Goal: Complete application form: Complete application form

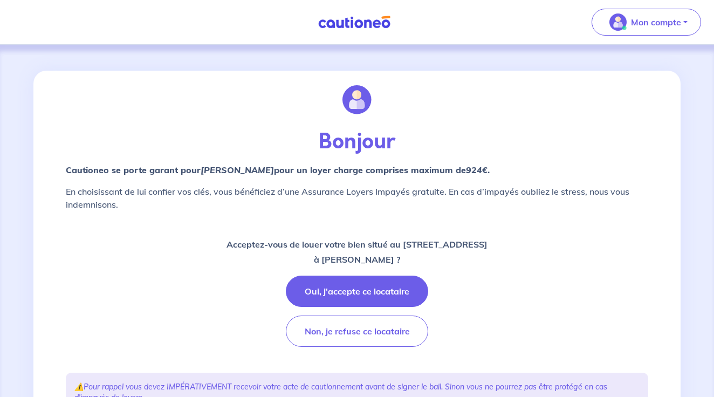
click at [327, 295] on button "Oui, j'accepte ce locataire" at bounding box center [357, 290] width 142 height 31
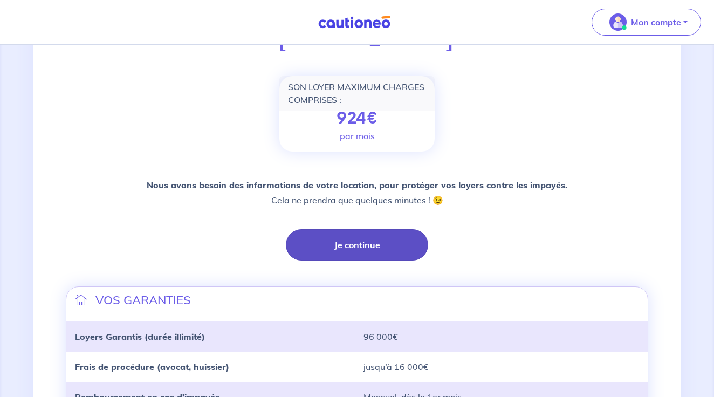
scroll to position [138, 0]
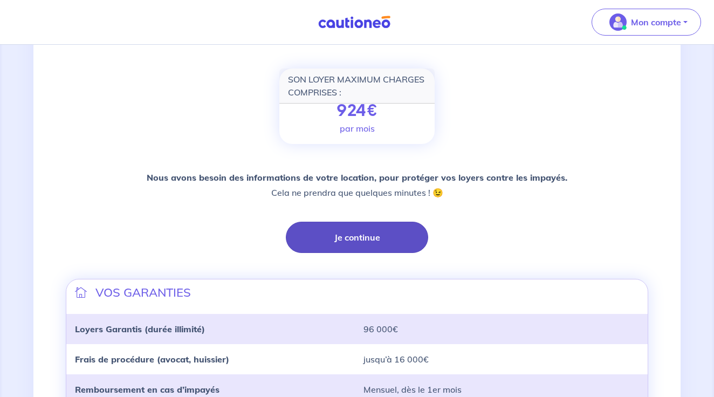
click at [351, 240] on button "Je continue" at bounding box center [357, 237] width 142 height 31
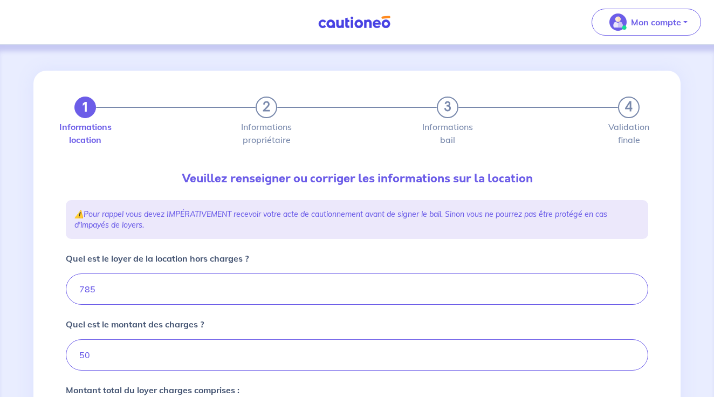
type input "835"
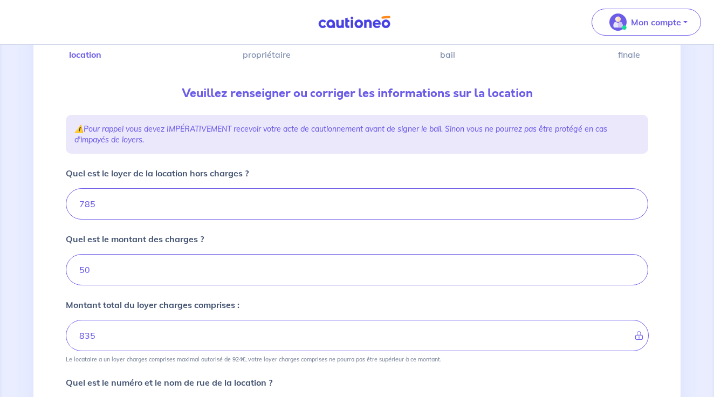
scroll to position [88, 0]
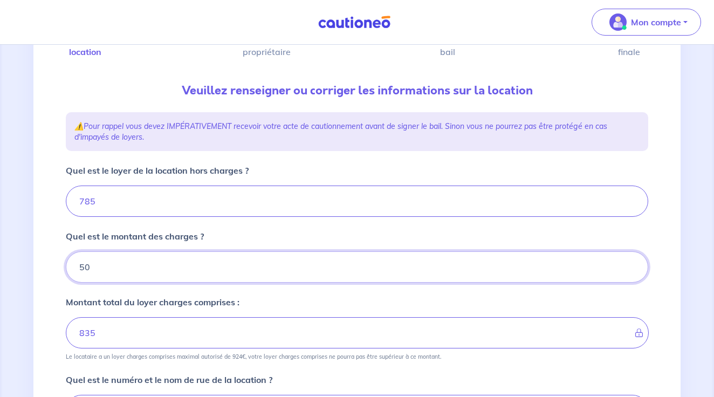
click at [83, 267] on input "50" at bounding box center [357, 266] width 582 height 31
type input "0"
type input "785"
type input "70"
type input "855"
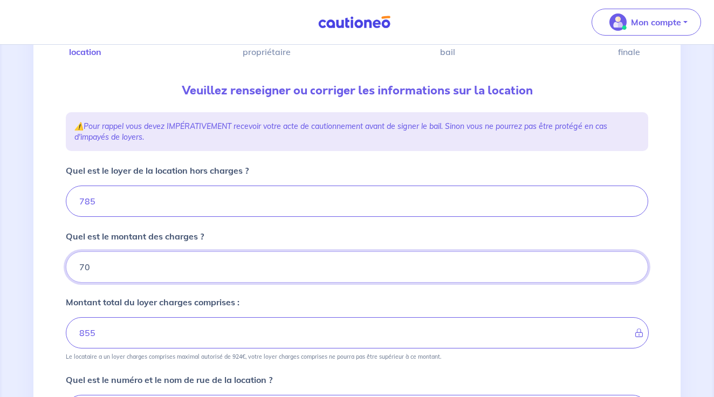
type input "0"
type input "785"
type input "50"
type input "835"
click at [379, 155] on div "1 2 3 4 Informations location Informations propriétaire Informations bail Valid…" at bounding box center [356, 344] width 595 height 722
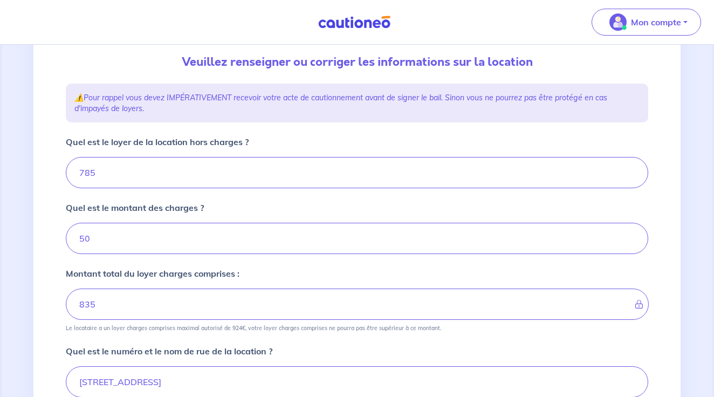
scroll to position [121, 0]
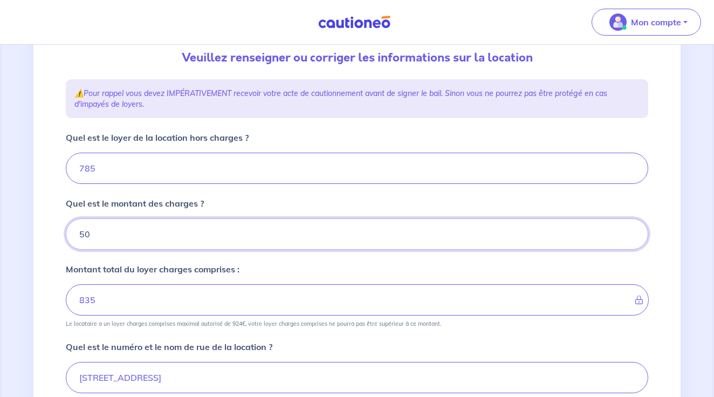
click at [82, 233] on input "50" at bounding box center [357, 233] width 582 height 31
type input "0"
type input "785"
type input "70"
type input "855"
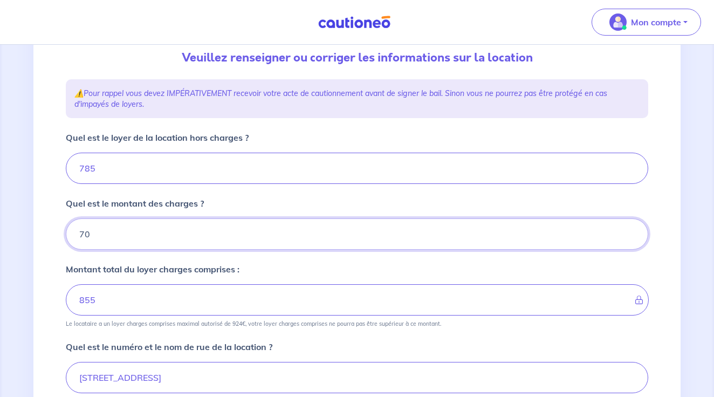
type input "70"
click at [90, 168] on input "785" at bounding box center [357, 168] width 582 height 31
type input "75"
type input "145"
type input "765"
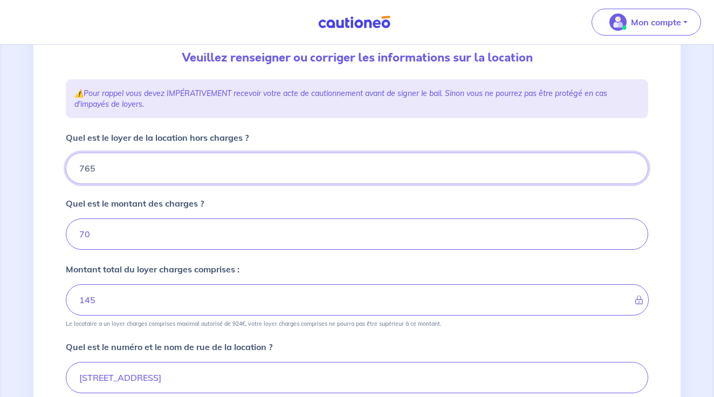
type input "835"
type input "765"
click at [119, 300] on input "835" at bounding box center [357, 299] width 583 height 31
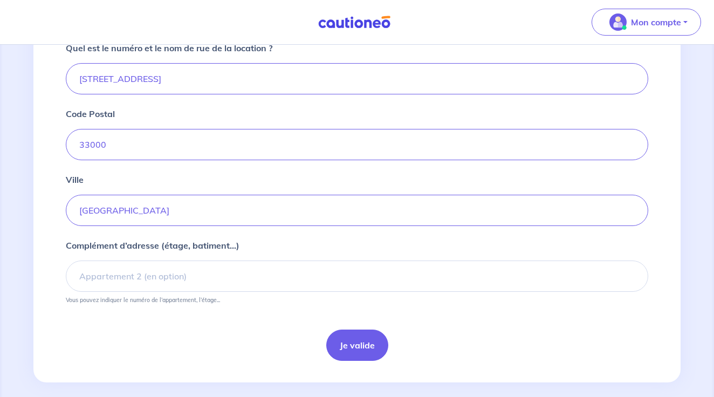
scroll to position [420, 0]
click at [356, 341] on button "Je valide" at bounding box center [357, 343] width 62 height 31
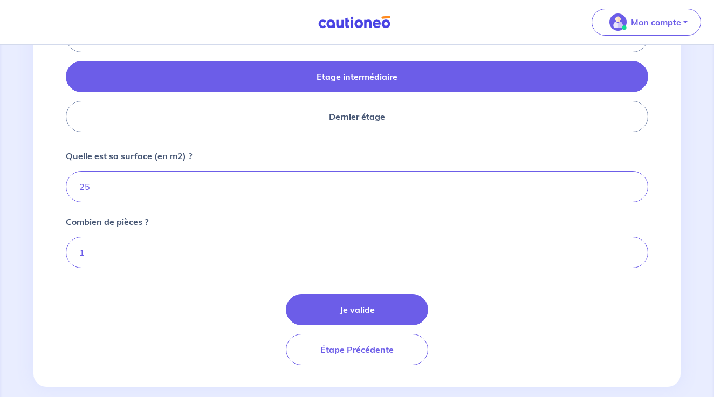
scroll to position [512, 0]
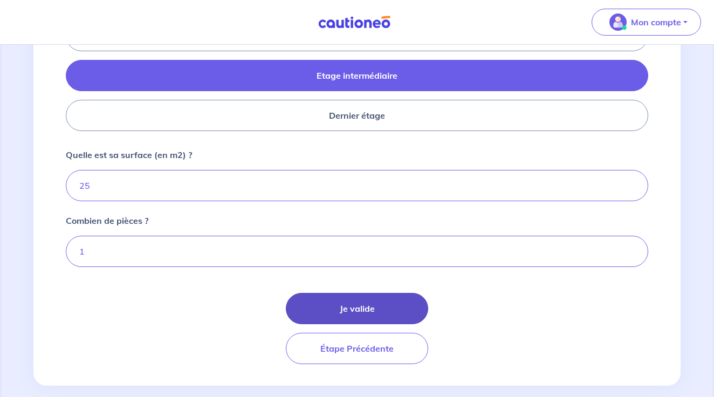
click at [361, 307] on button "Je valide" at bounding box center [357, 308] width 142 height 31
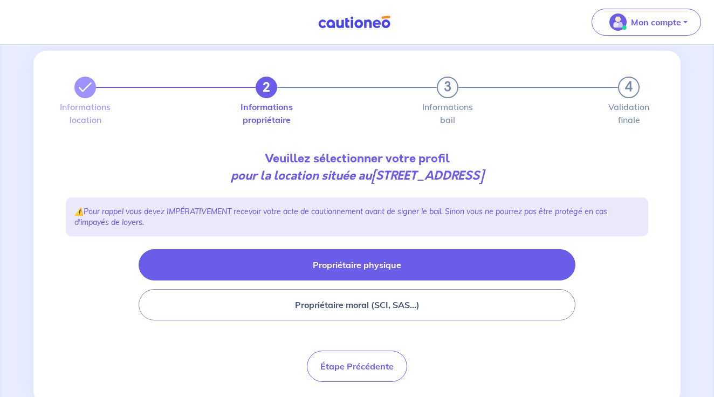
scroll to position [28, 0]
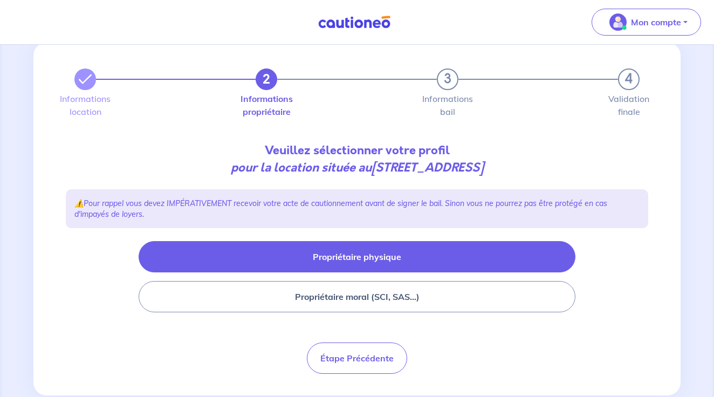
click at [356, 258] on button "Propriétaire physique" at bounding box center [357, 256] width 437 height 31
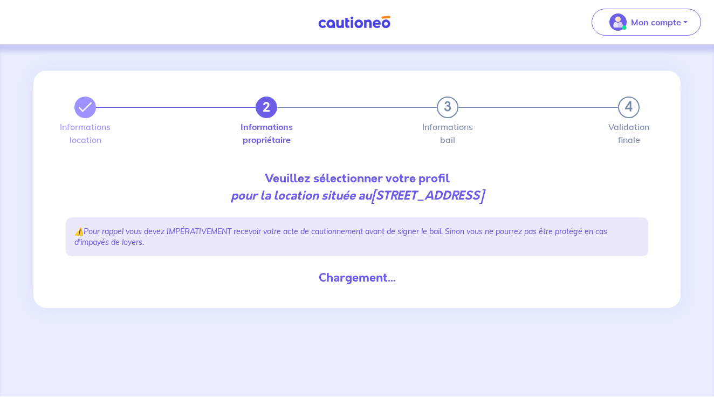
scroll to position [0, 0]
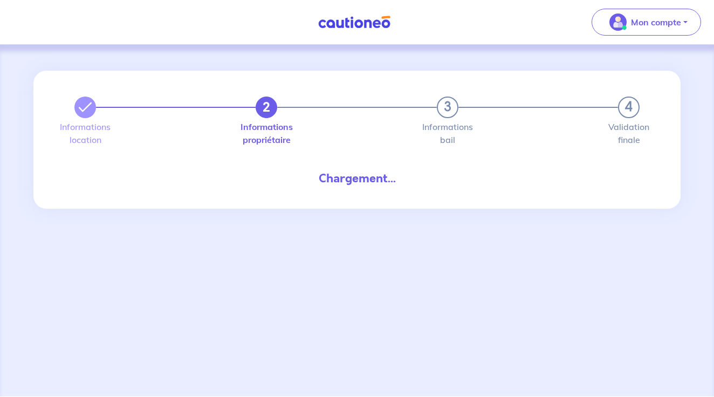
select select "FR"
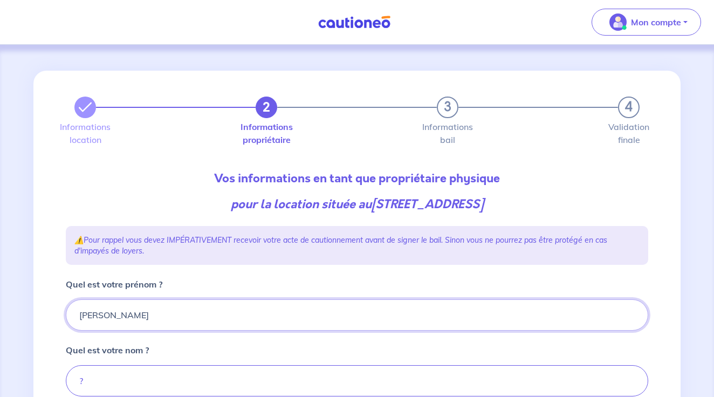
type input "[PERSON_NAME]"
type input "Liska"
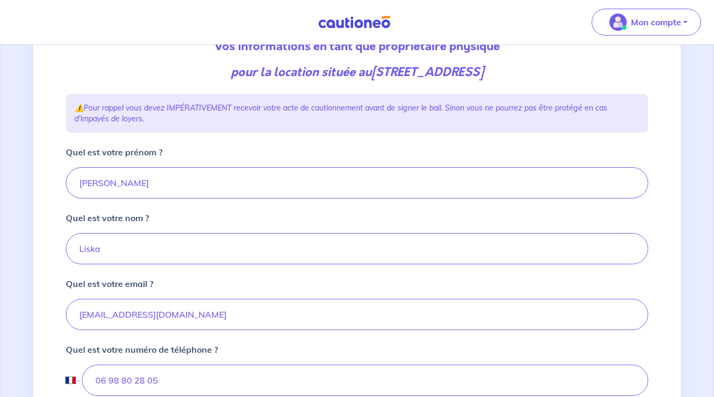
scroll to position [151, 0]
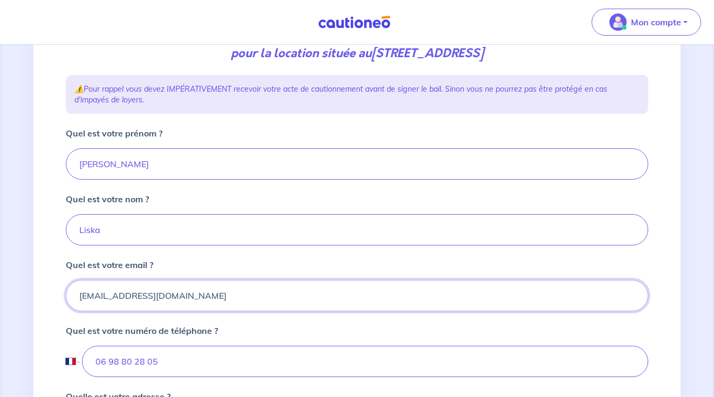
drag, startPoint x: 170, startPoint y: 297, endPoint x: -7, endPoint y: 268, distance: 179.1
type input "[EMAIL_ADDRESS][DOMAIN_NAME]"
click at [302, 366] on input "06 98 80 28 05" at bounding box center [365, 361] width 566 height 31
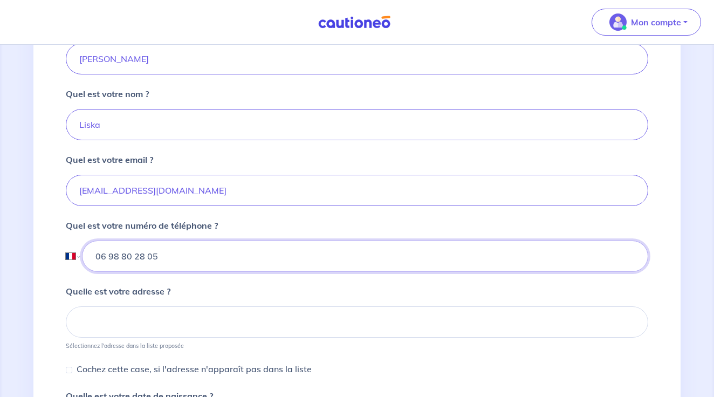
drag, startPoint x: 170, startPoint y: 253, endPoint x: 6, endPoint y: 218, distance: 167.6
click at [11, 223] on div "2 3 4 Informations location Informations propriétaire Informations bail Validat…" at bounding box center [357, 221] width 714 height 864
type input "07 60 02 54 91"
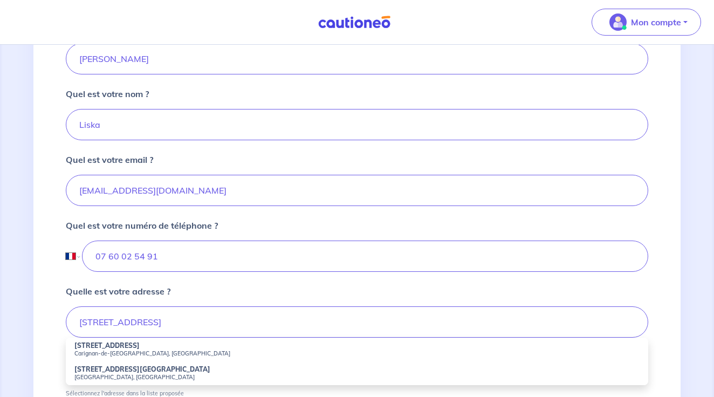
click at [107, 350] on small "Carignan-de-[GEOGRAPHIC_DATA], [GEOGRAPHIC_DATA]" at bounding box center [356, 353] width 565 height 8
type input "[STREET_ADDRESS]"
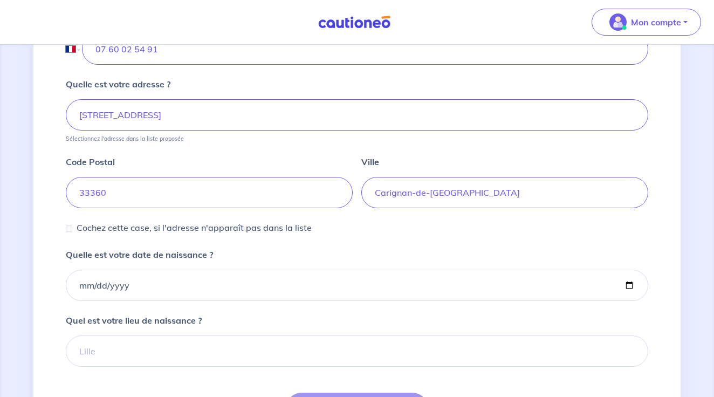
scroll to position [469, 0]
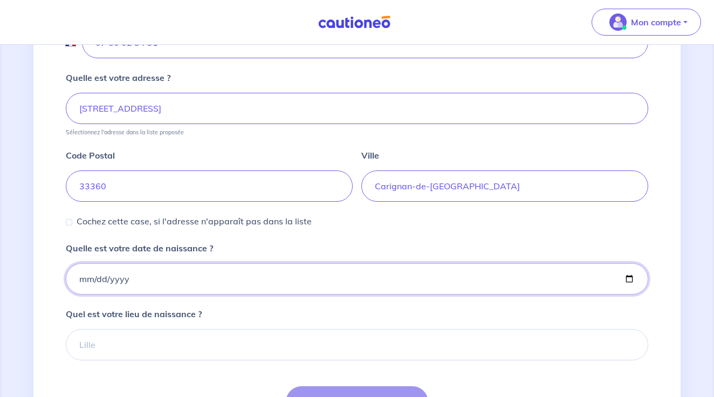
click at [84, 277] on input "Quelle est votre date de naissance ?" at bounding box center [357, 278] width 582 height 31
click at [95, 275] on input "Quelle est votre date de naissance ?" at bounding box center [357, 278] width 582 height 31
click at [123, 275] on input "Quelle est votre date de naissance ?" at bounding box center [357, 278] width 582 height 31
type input "[DATE]"
click at [272, 310] on div "Quel est votre lieu de naissance ?" at bounding box center [357, 333] width 582 height 53
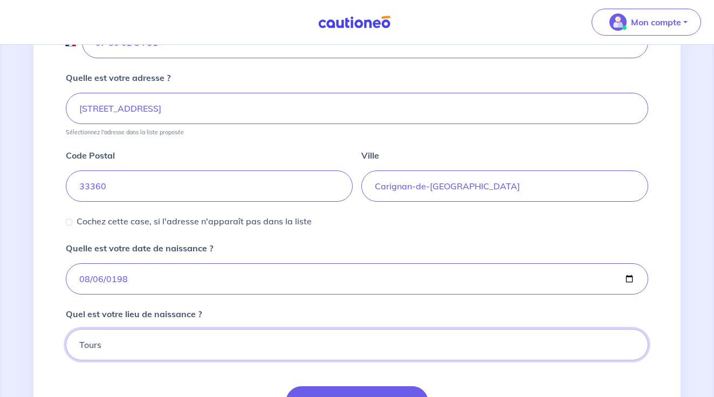
type input "Tours"
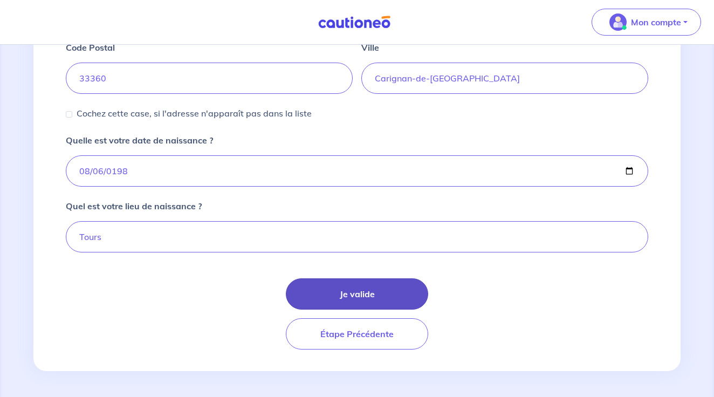
scroll to position [577, 0]
click at [388, 291] on button "Je valide" at bounding box center [357, 293] width 142 height 31
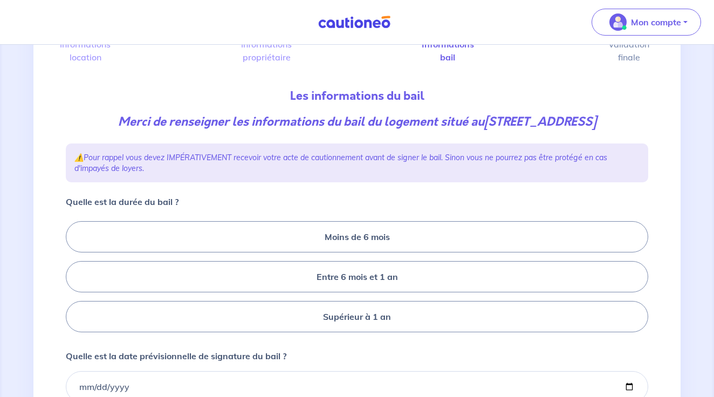
scroll to position [113, 0]
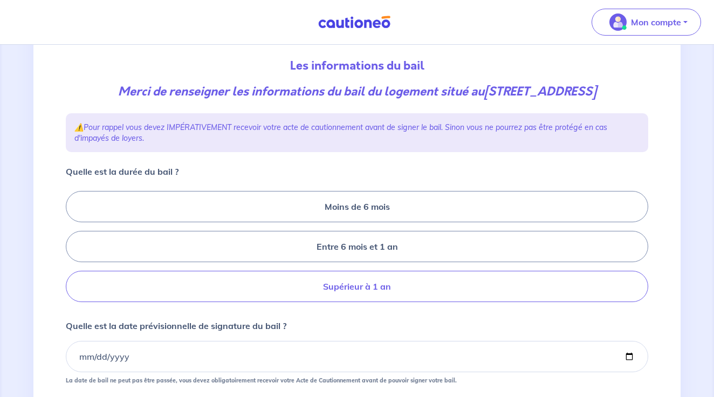
click at [386, 288] on label "Supérieur à 1 an" at bounding box center [357, 286] width 582 height 31
click at [73, 250] on input "Supérieur à 1 an" at bounding box center [69, 246] width 7 height 7
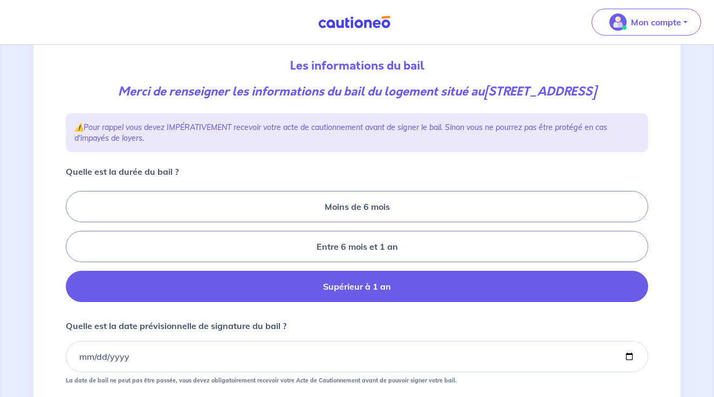
radio input "true"
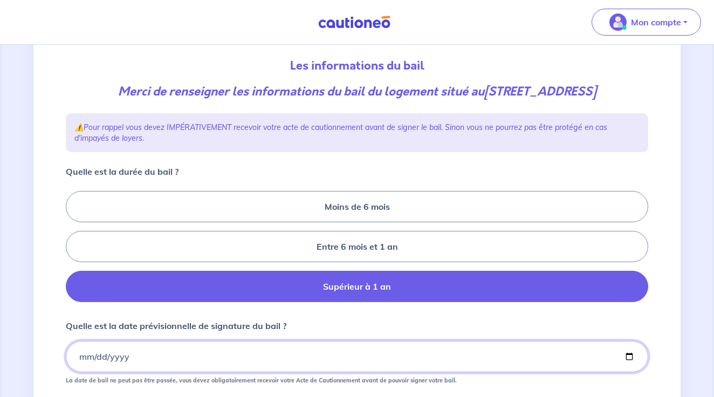
click at [84, 351] on input "Quelle est la date prévisionnelle de signature du bail ?" at bounding box center [357, 356] width 582 height 31
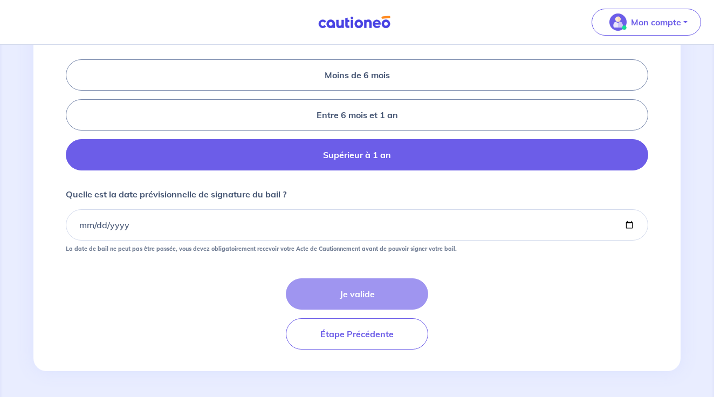
scroll to position [244, 0]
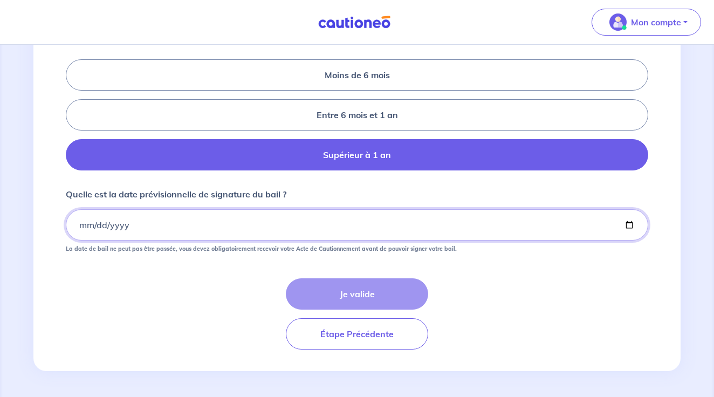
click at [83, 226] on input "Quelle est la date prévisionnelle de signature du bail ?" at bounding box center [357, 224] width 582 height 31
type input "[DATE]"
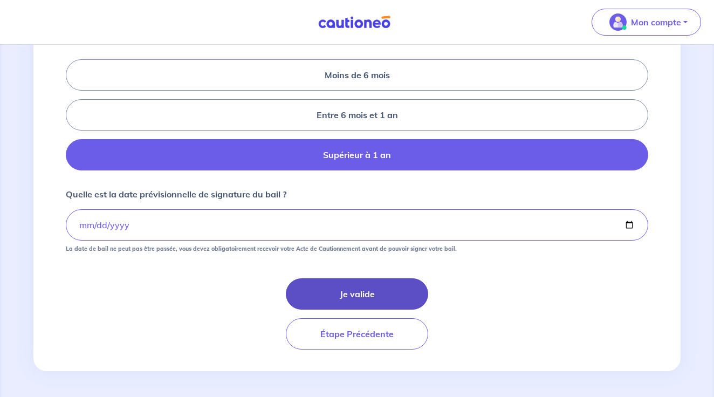
click at [338, 302] on button "Je valide" at bounding box center [357, 293] width 142 height 31
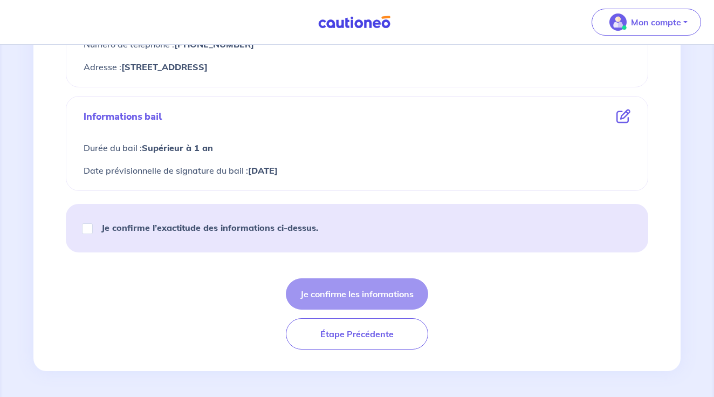
scroll to position [552, 0]
click at [86, 229] on input "Je confirme l’exactitude des informations ci-dessus." at bounding box center [87, 228] width 11 height 11
checkbox input "true"
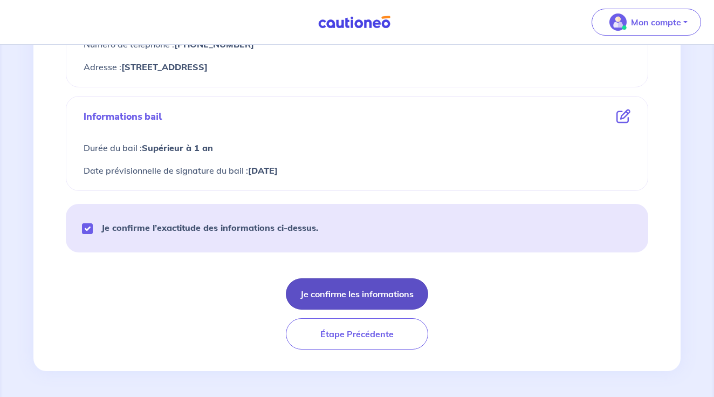
click at [351, 293] on button "Je confirme les informations" at bounding box center [357, 293] width 142 height 31
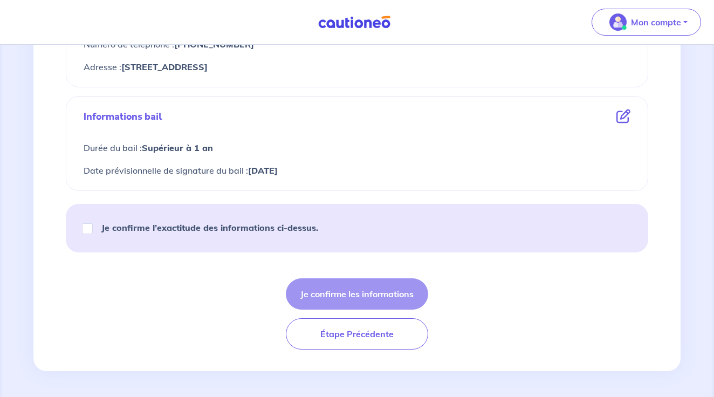
scroll to position [552, 0]
click at [88, 229] on input "Je confirme l’exactitude des informations ci-dessus." at bounding box center [87, 228] width 11 height 11
checkbox input "true"
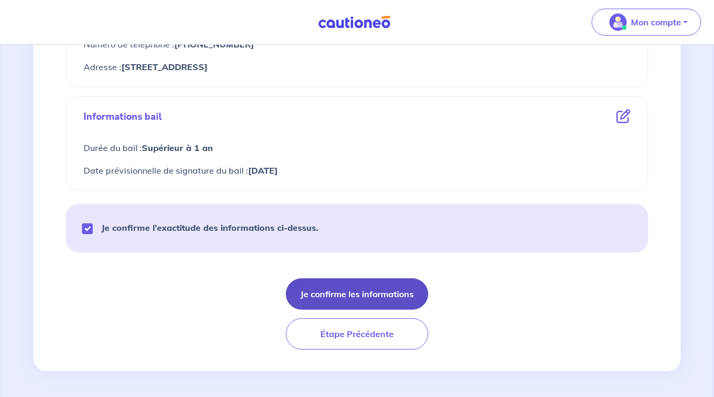
scroll to position [553, 0]
click at [362, 293] on button "Je confirme les informations" at bounding box center [357, 293] width 142 height 31
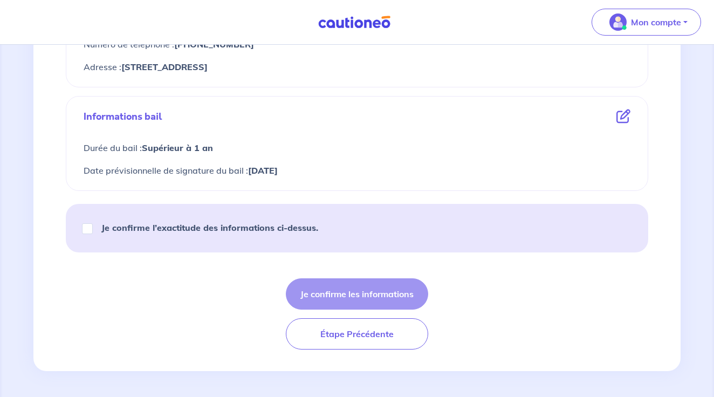
scroll to position [552, 0]
click at [89, 228] on input "Je confirme l’exactitude des informations ci-dessus." at bounding box center [87, 228] width 11 height 11
checkbox input "true"
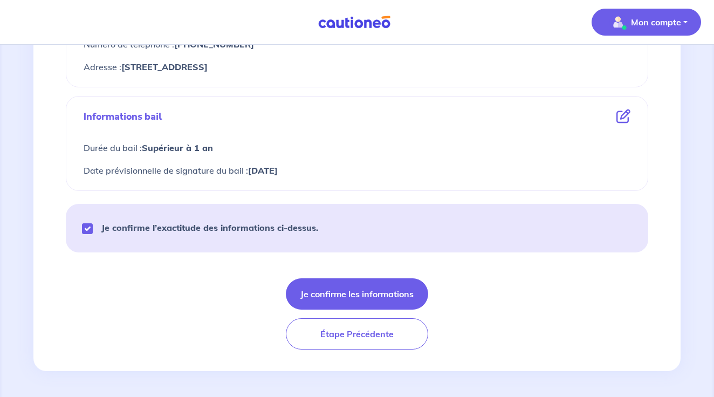
click at [647, 23] on p "Mon compte" at bounding box center [656, 22] width 50 height 13
click at [637, 67] on link "Mes informations" at bounding box center [635, 67] width 87 height 17
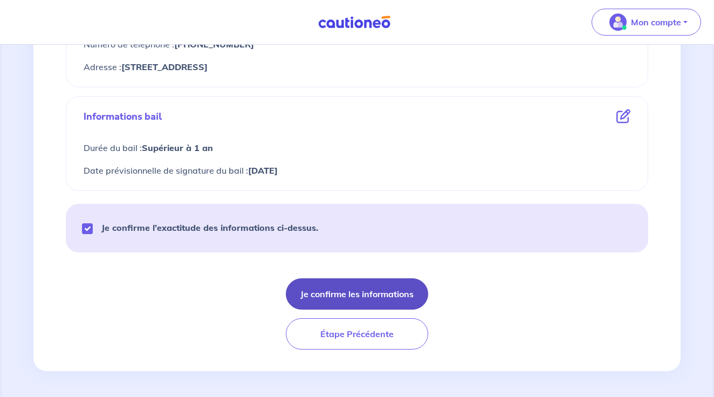
click at [345, 294] on button "Je confirme les informations" at bounding box center [357, 293] width 142 height 31
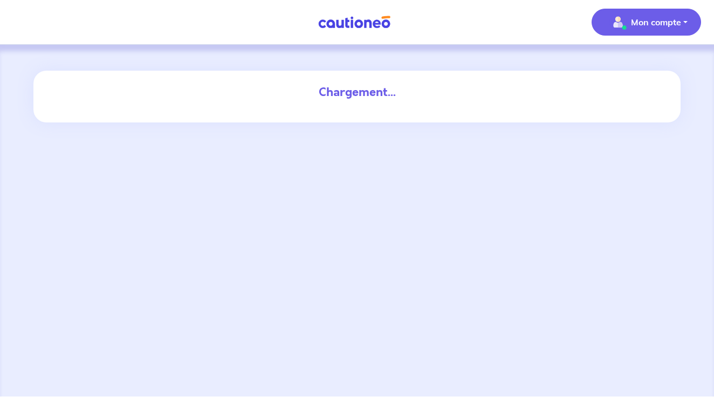
click at [663, 21] on p "Mon compte" at bounding box center [656, 22] width 50 height 13
click at [639, 70] on link "Mes informations" at bounding box center [635, 67] width 87 height 17
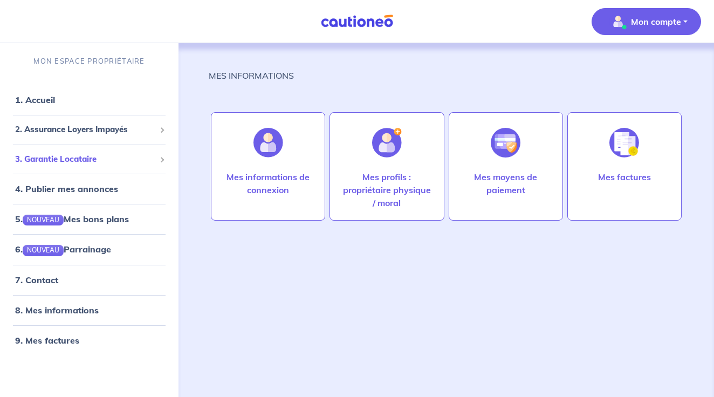
click at [86, 156] on span "3. Garantie Locataire" at bounding box center [85, 159] width 140 height 12
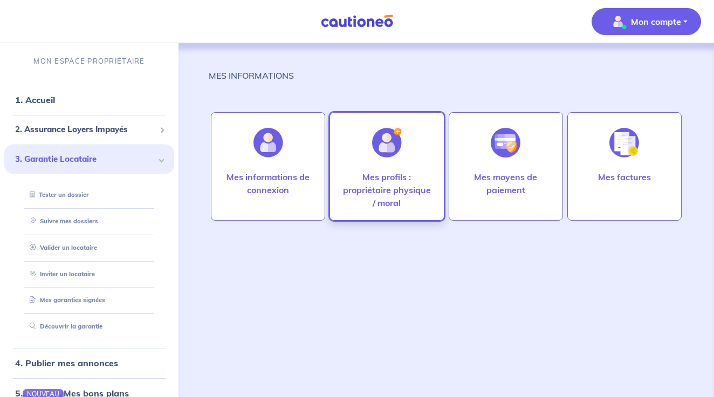
click at [384, 187] on p "Mes profils : propriétaire physique / moral" at bounding box center [387, 189] width 92 height 39
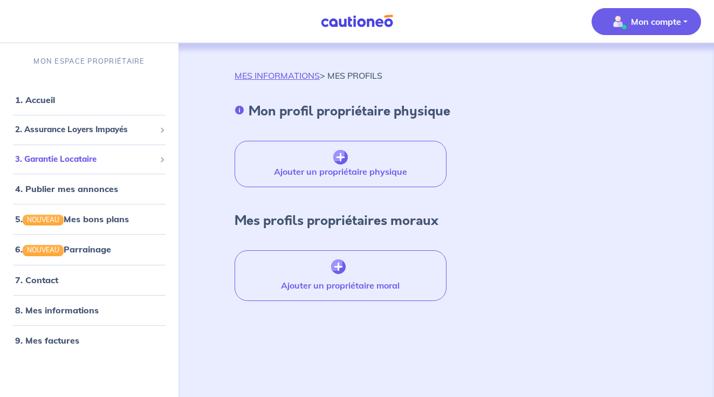
click at [92, 158] on span "3. Garantie Locataire" at bounding box center [85, 159] width 140 height 12
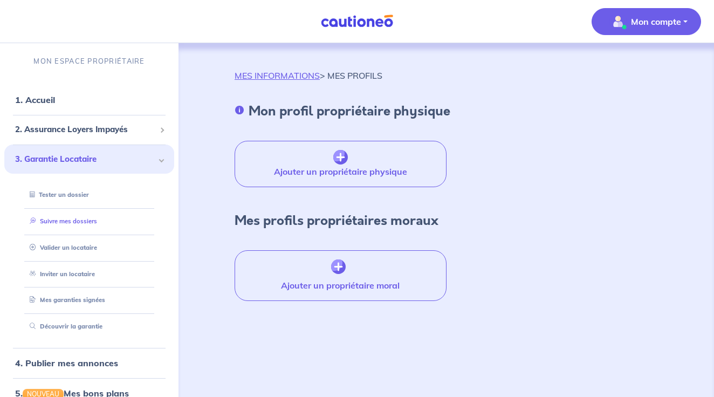
click at [92, 219] on link "Suivre mes dossiers" at bounding box center [61, 221] width 72 height 8
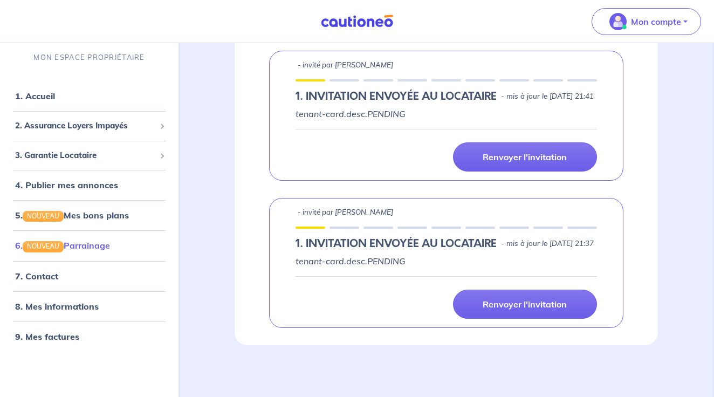
scroll to position [507, 0]
click at [71, 150] on span "3. Garantie Locataire" at bounding box center [85, 155] width 140 height 12
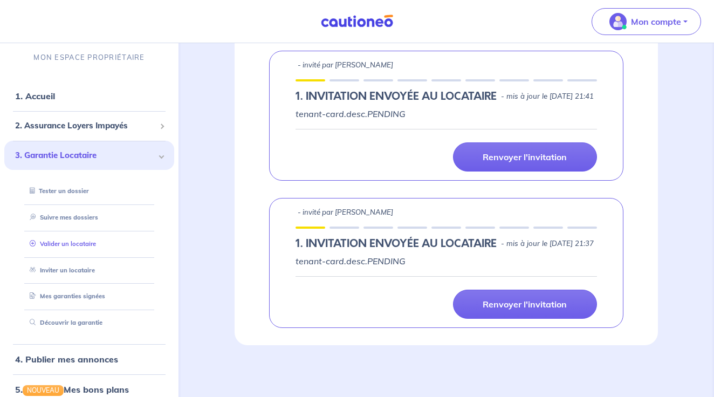
click at [74, 241] on link "Valider un locataire" at bounding box center [60, 244] width 71 height 8
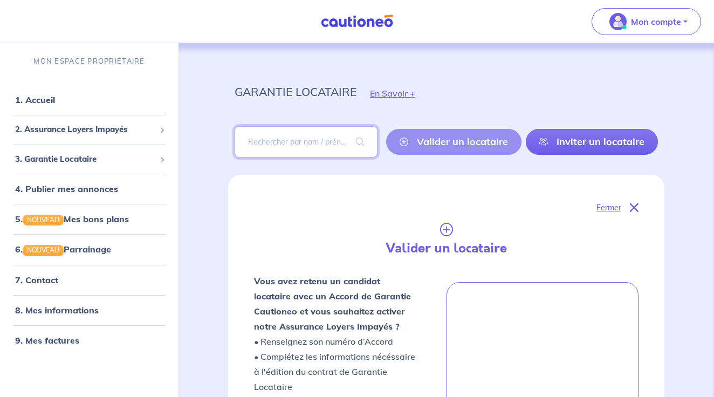
click at [275, 137] on input "search" at bounding box center [305, 141] width 143 height 31
type input "comoglio"
click at [374, 139] on span at bounding box center [360, 142] width 34 height 30
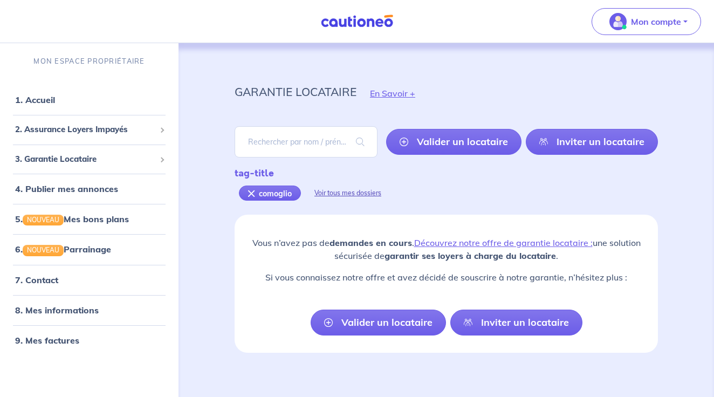
click at [343, 190] on div "Voir tous mes dossiers" at bounding box center [348, 193] width 94 height 26
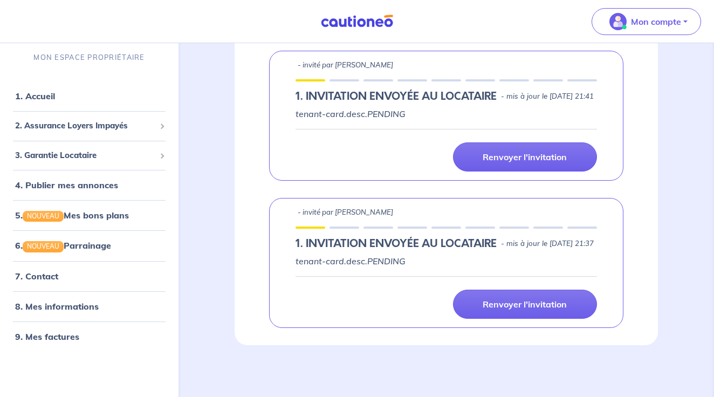
scroll to position [507, 0]
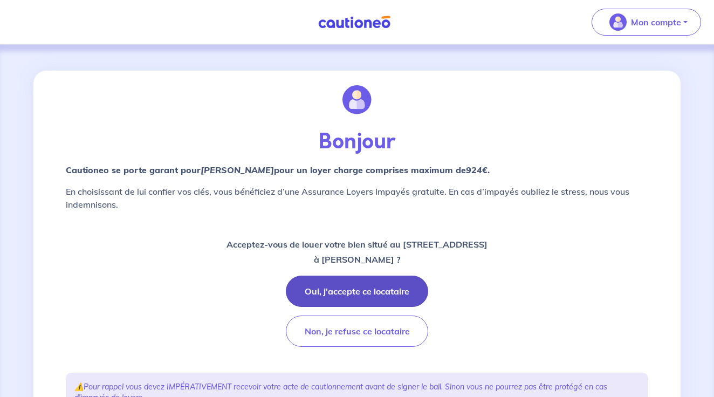
click at [397, 291] on button "Oui, j'accepte ce locataire" at bounding box center [357, 290] width 142 height 31
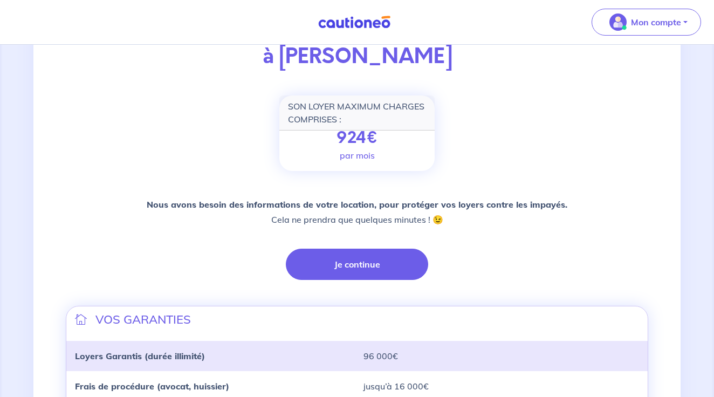
scroll to position [173, 0]
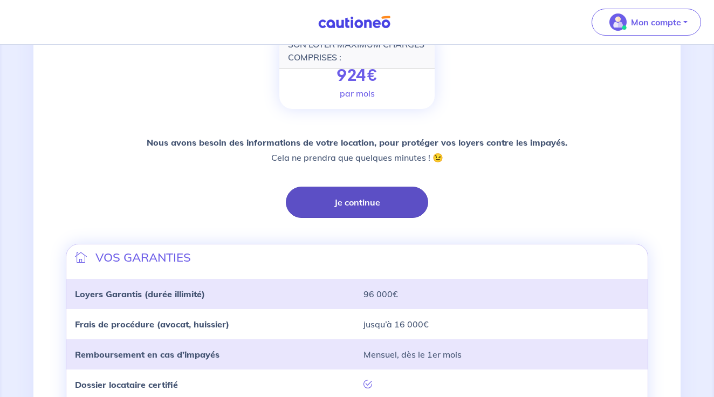
click at [375, 205] on button "Je continue" at bounding box center [357, 202] width 142 height 31
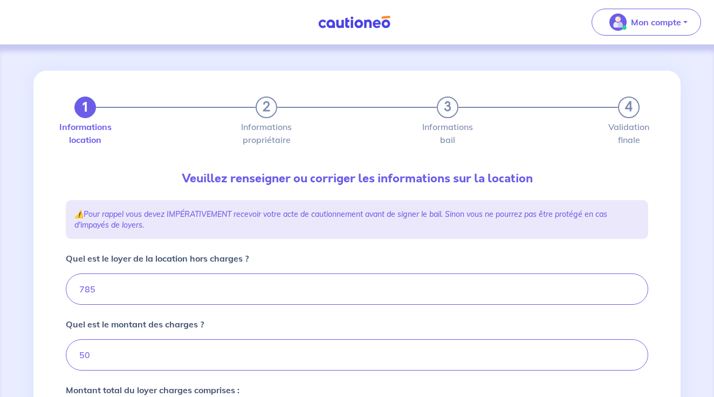
type input "835"
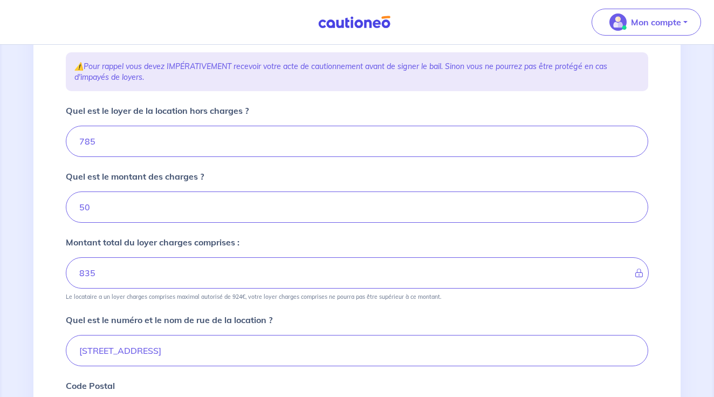
scroll to position [141, 0]
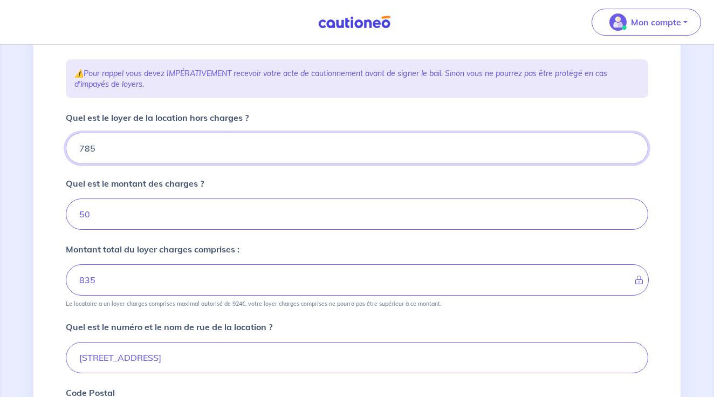
click at [91, 150] on input "Quel est le loyer de la location hors charges ?" at bounding box center [357, 148] width 582 height 31
type input "75"
type input "125"
type input "765"
type input "815"
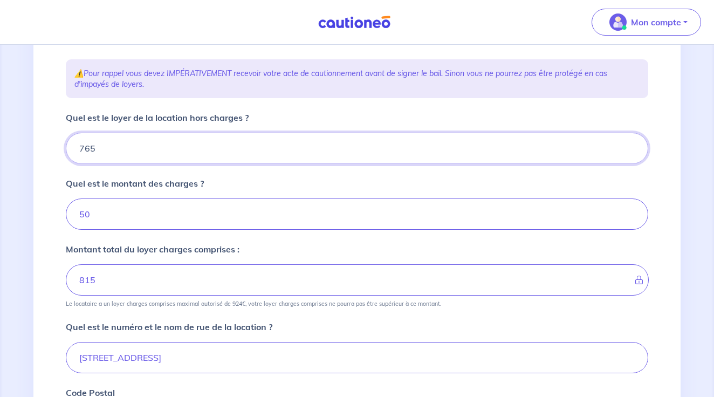
type input "765"
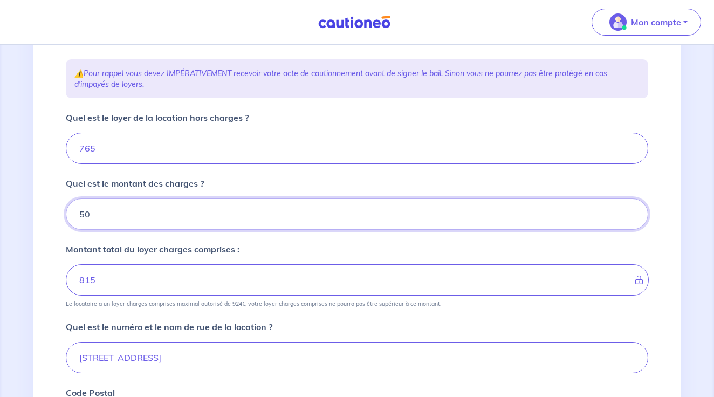
click at [84, 217] on input "Quel est le montant des charges ?" at bounding box center [357, 213] width 582 height 31
type input "0"
type input "765"
type input "70"
type input "835"
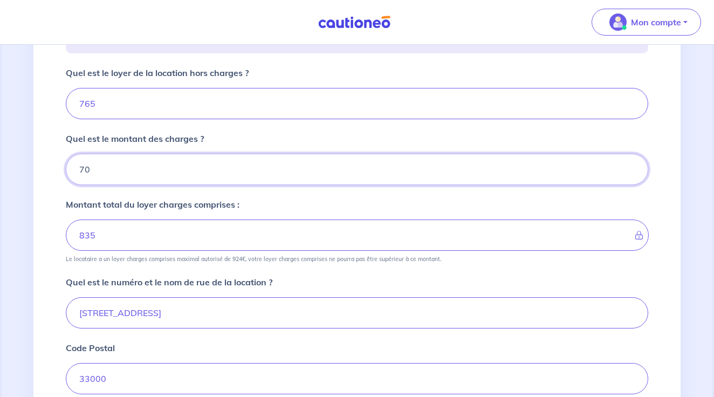
scroll to position [195, 0]
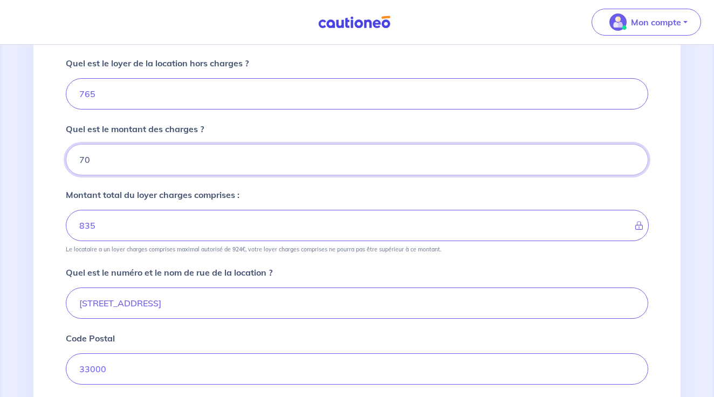
type input "70"
click at [211, 229] on input "835" at bounding box center [357, 225] width 583 height 31
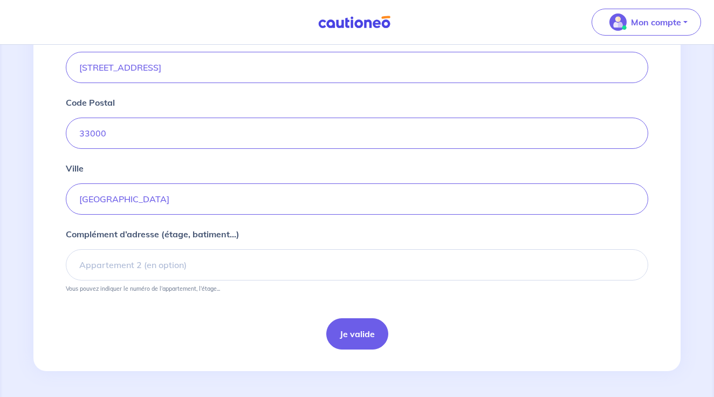
scroll to position [431, 0]
click at [350, 335] on button "Je valide" at bounding box center [357, 333] width 62 height 31
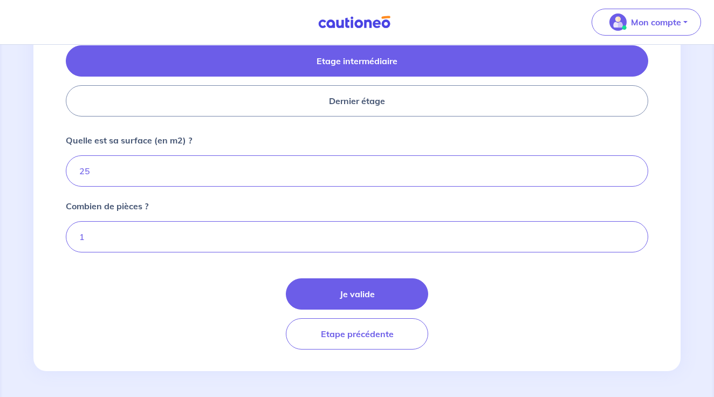
scroll to position [526, 0]
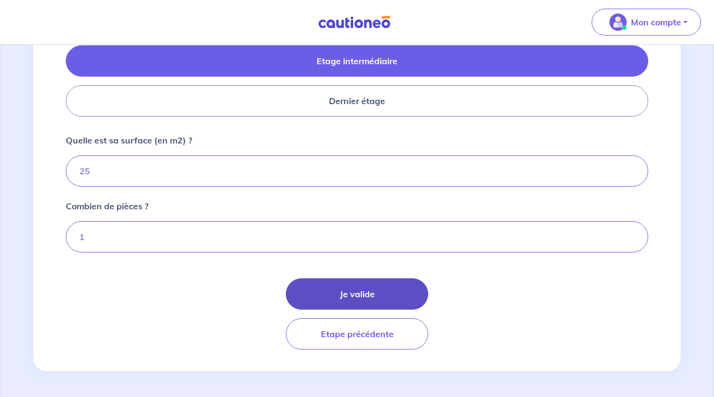
click at [342, 293] on button "Je valide" at bounding box center [357, 293] width 142 height 31
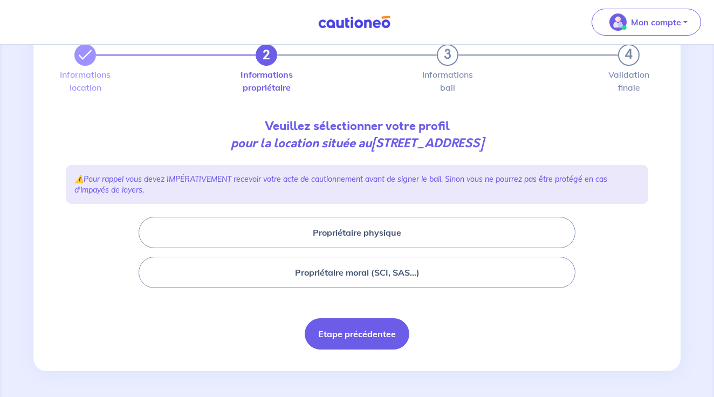
scroll to position [52, 0]
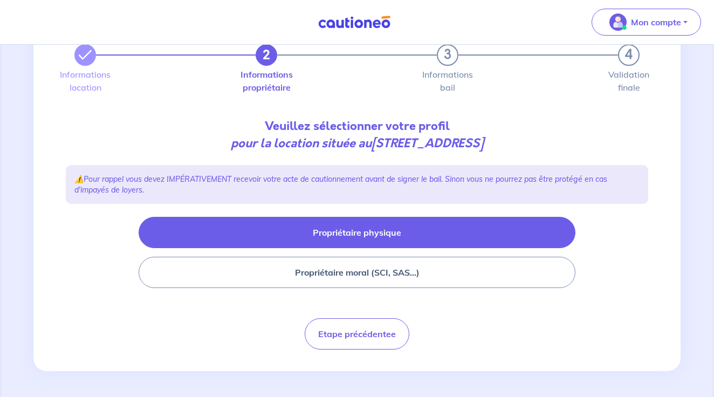
click at [348, 234] on button "Propriétaire physique" at bounding box center [357, 232] width 437 height 31
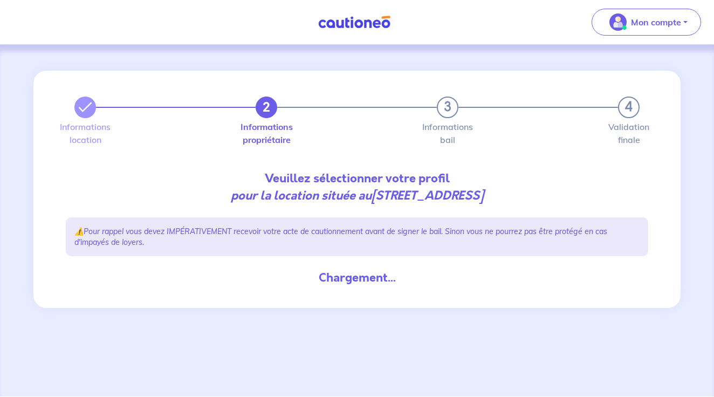
scroll to position [0, 0]
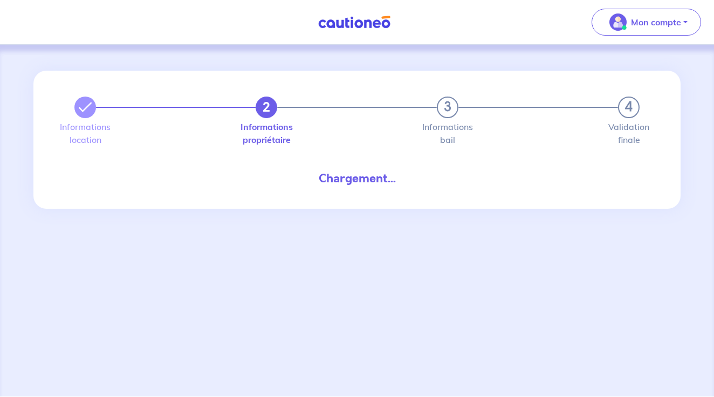
select select "FR"
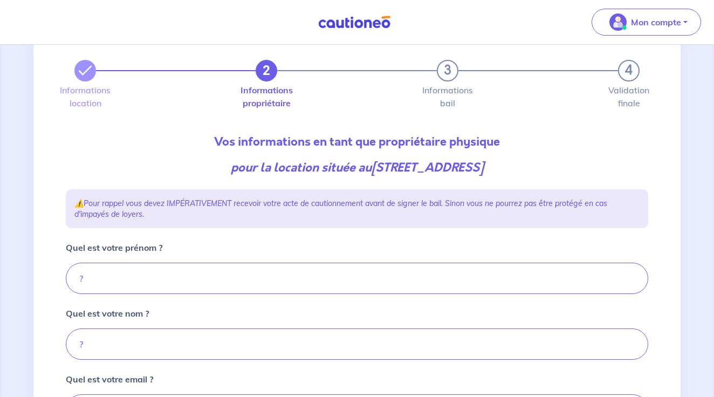
scroll to position [76, 0]
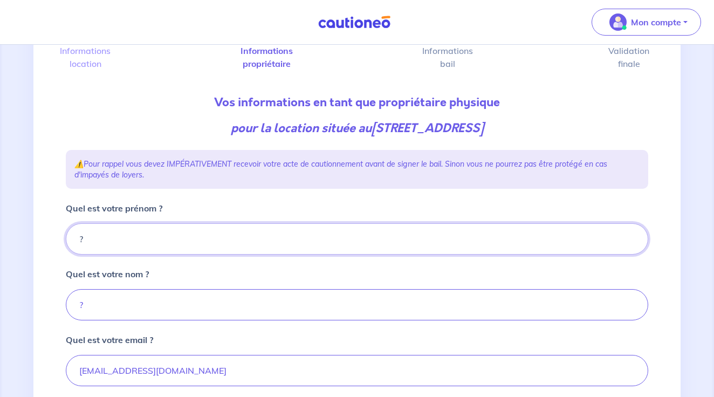
drag, startPoint x: 335, startPoint y: 234, endPoint x: 88, endPoint y: 179, distance: 252.8
type input "[PERSON_NAME]"
drag, startPoint x: 212, startPoint y: 305, endPoint x: 0, endPoint y: 288, distance: 213.0
click at [0, 288] on div "2 3 4 Informations location Informations propriétaire Informations bail Validat…" at bounding box center [357, 401] width 714 height 864
type input "M"
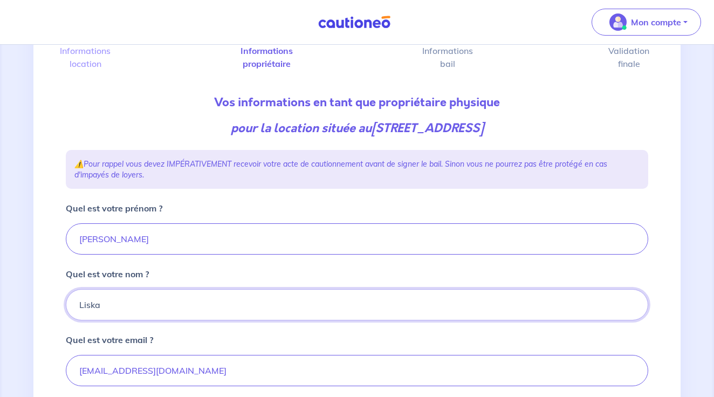
type input "Liska"
drag, startPoint x: 191, startPoint y: 372, endPoint x: 43, endPoint y: 341, distance: 151.1
click at [44, 342] on div "2 3 4 Informations location Informations propriétaire Informations bail Validat…" at bounding box center [356, 401] width 647 height 812
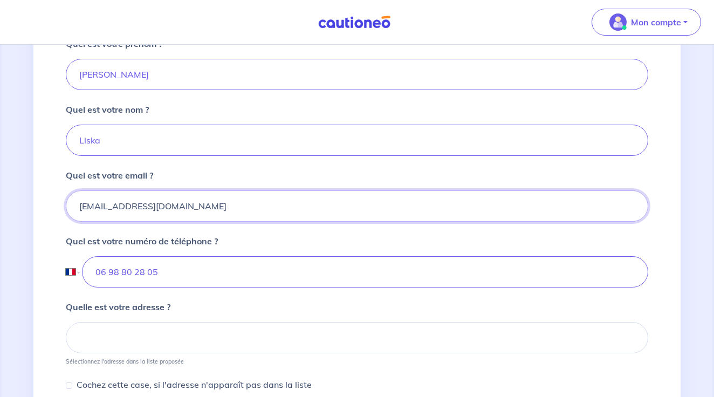
scroll to position [257, 0]
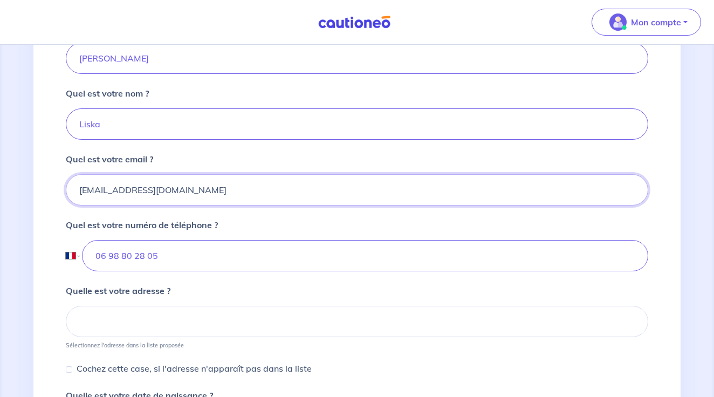
type input "[EMAIL_ADDRESS][DOMAIN_NAME]"
drag, startPoint x: 165, startPoint y: 259, endPoint x: 11, endPoint y: 234, distance: 156.1
click at [12, 234] on div "2 3 4 Informations location Informations propriétaire Informations bail Validat…" at bounding box center [357, 220] width 714 height 864
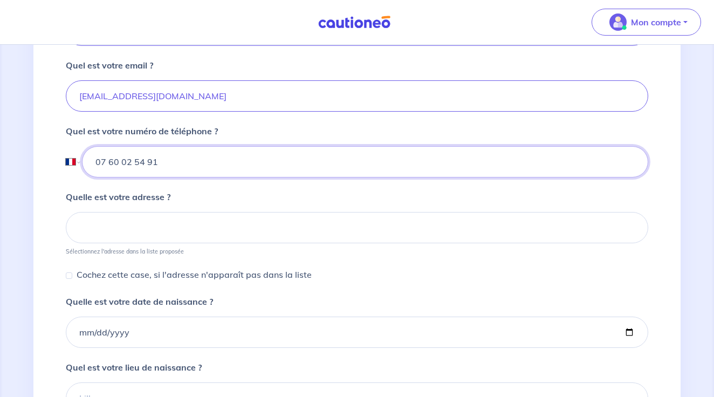
scroll to position [357, 0]
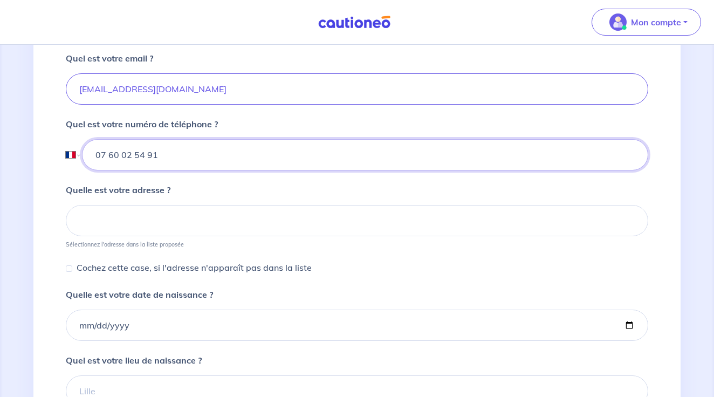
type input "07 60 02 54 91"
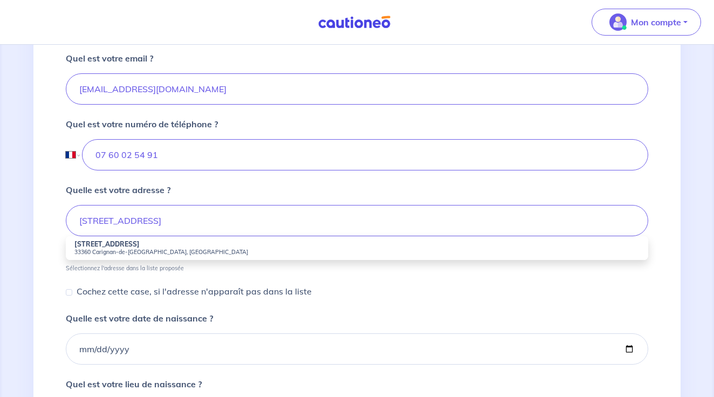
click at [156, 248] on small "33360 Carignan-de-Bordeaux, France" at bounding box center [356, 252] width 565 height 8
type input "5 Allée de la Haute Prairie, 33360 Carignan-de-Bordeaux, France"
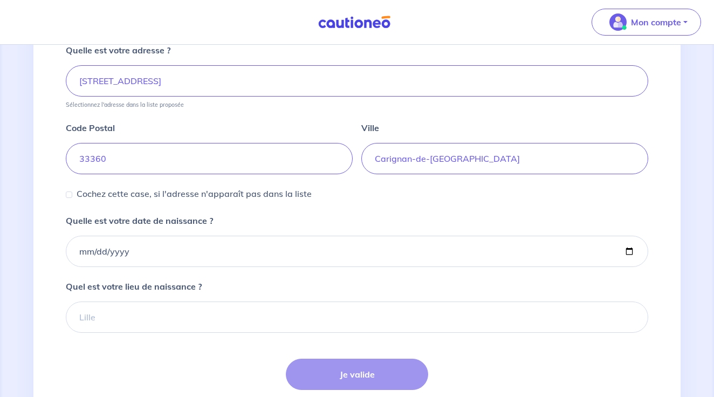
scroll to position [513, 0]
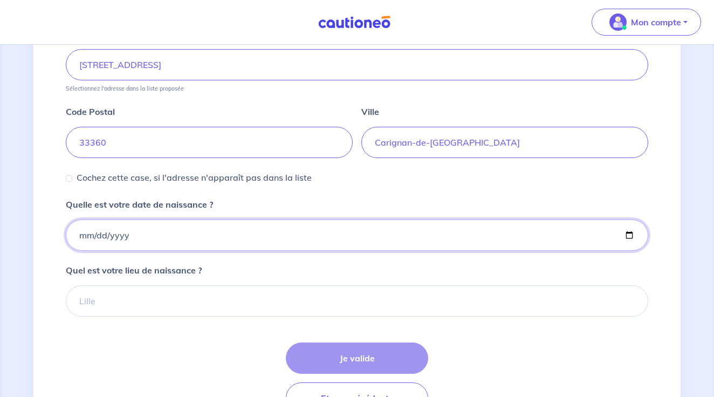
click at [79, 233] on input "Quelle est votre date de naissance ?" at bounding box center [357, 234] width 582 height 31
click at [97, 233] on input "Quelle est votre date de naissance ?" at bounding box center [357, 234] width 582 height 31
click at [121, 233] on input "Quelle est votre date de naissance ?" at bounding box center [357, 234] width 582 height 31
type input "[DATE]"
click at [313, 245] on input "[DATE]" at bounding box center [357, 234] width 582 height 31
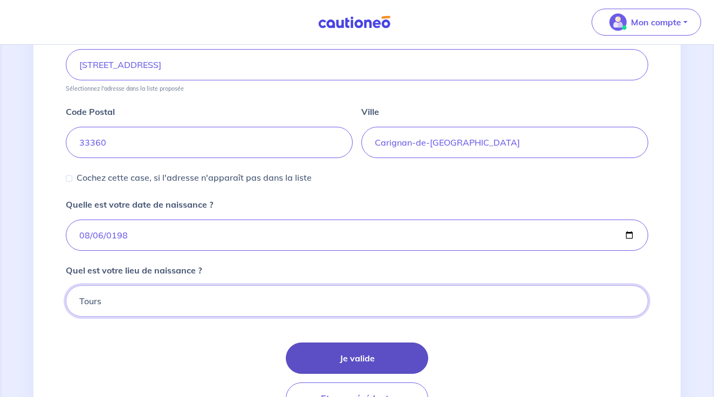
type input "Tours"
click at [376, 355] on button "Je valide" at bounding box center [357, 357] width 142 height 31
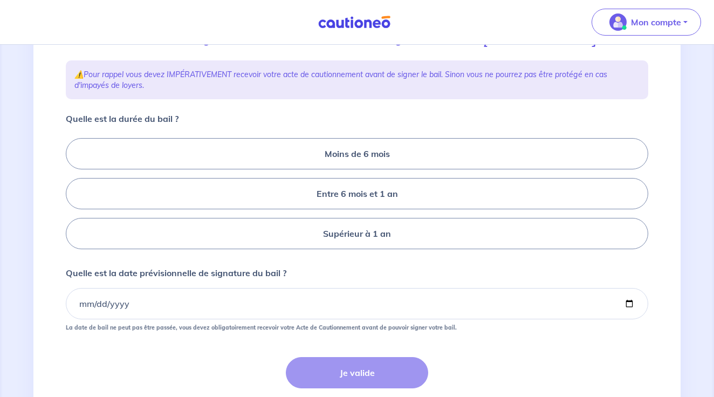
scroll to position [192, 0]
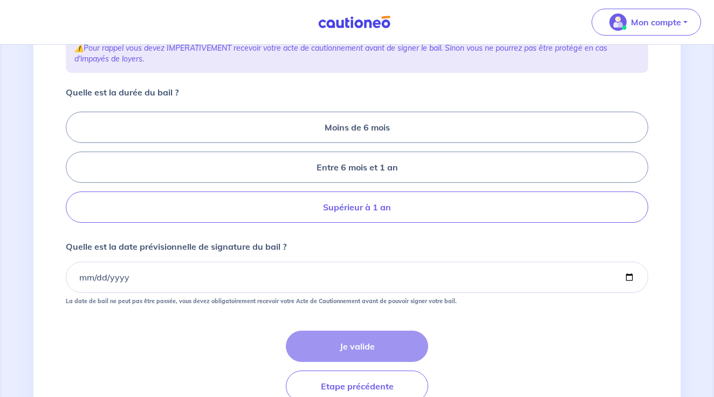
click at [353, 204] on label "Supérieur à 1 an" at bounding box center [357, 206] width 582 height 31
click at [73, 171] on input "Supérieur à 1 an" at bounding box center [69, 167] width 7 height 7
radio input "true"
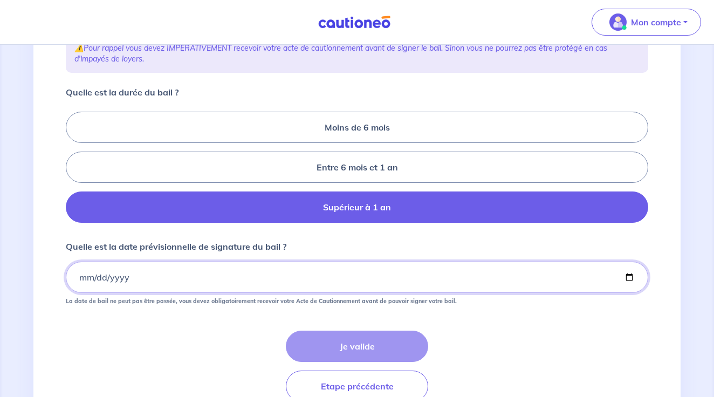
click at [85, 275] on input "Quelle est la date prévisionnelle de signature du bail ?" at bounding box center [357, 276] width 582 height 31
type input "[DATE]"
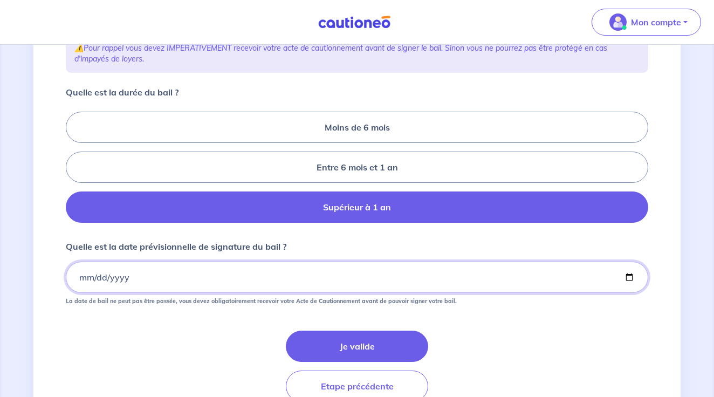
click at [192, 281] on input "[DATE]" at bounding box center [357, 276] width 582 height 31
click at [254, 326] on form "Quelle est la durée du bail ? Moins de 6 mois Entre 6 mois et 1 an Supérieur à …" at bounding box center [357, 244] width 582 height 316
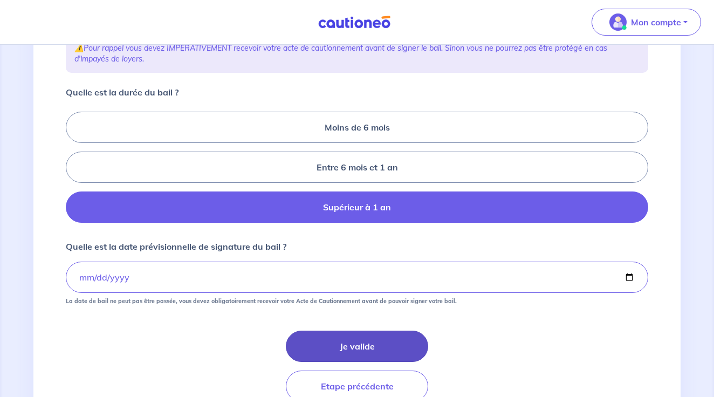
click at [338, 344] on button "Je valide" at bounding box center [357, 345] width 142 height 31
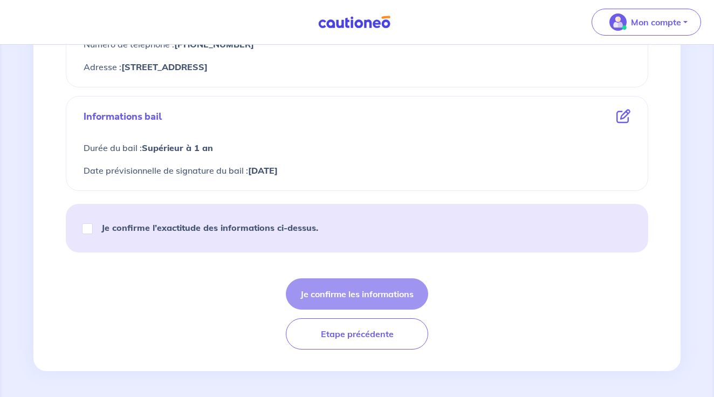
scroll to position [552, 0]
click at [87, 229] on input "Je confirme l’exactitude des informations ci-dessus." at bounding box center [87, 228] width 11 height 11
checkbox input "true"
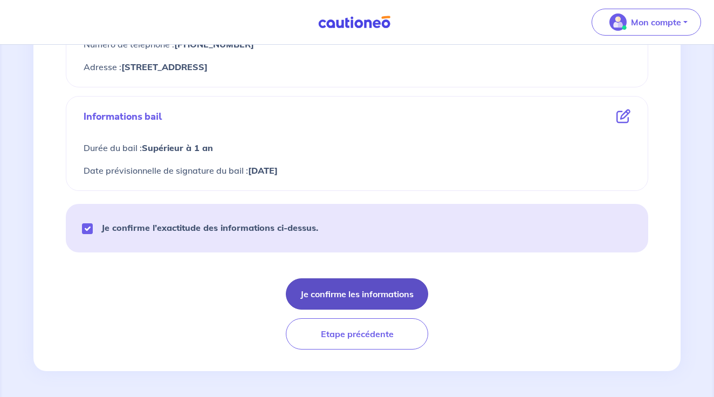
click at [319, 294] on button "Je confirme les informations" at bounding box center [357, 293] width 142 height 31
